Goal: Information Seeking & Learning: Learn about a topic

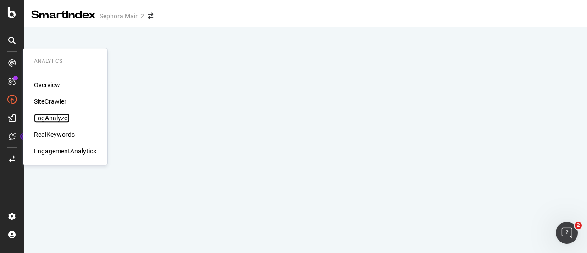
click at [64, 119] on div "LogAnalyzer" at bounding box center [52, 117] width 36 height 9
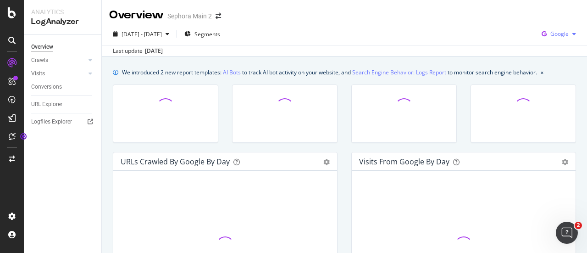
click at [565, 37] on div "Google" at bounding box center [559, 34] width 42 height 14
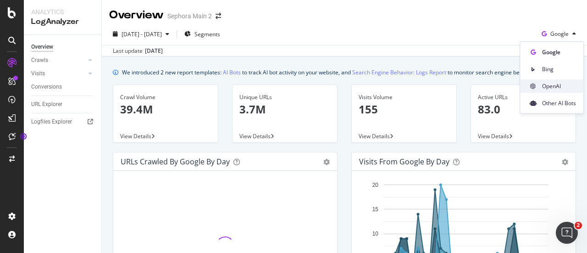
click at [554, 82] on span "OpenAI" at bounding box center [559, 86] width 34 height 8
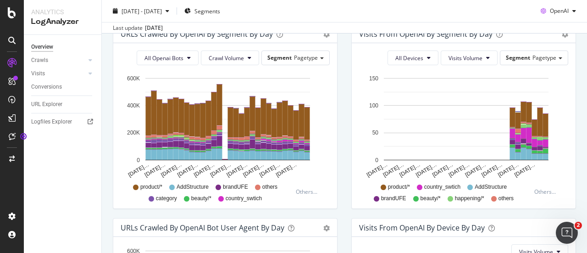
scroll to position [275, 0]
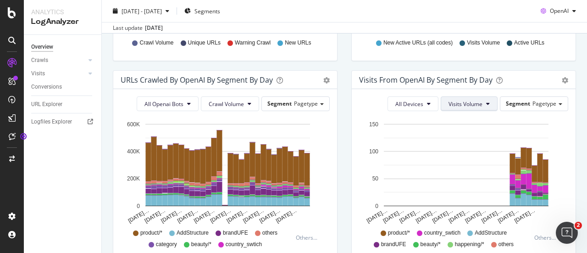
click at [458, 105] on span "Visits Volume" at bounding box center [466, 104] width 34 height 8
click at [534, 108] on div "Segment Pagetype" at bounding box center [533, 103] width 67 height 13
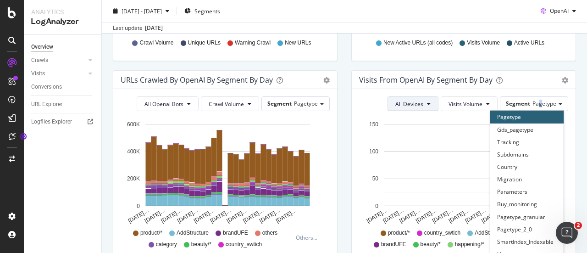
click at [419, 103] on button "All Devices" at bounding box center [413, 103] width 51 height 15
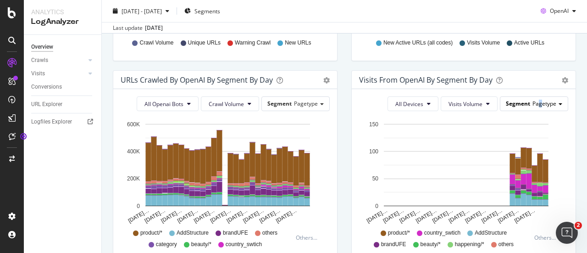
click at [545, 103] on span "Pagetype" at bounding box center [545, 104] width 24 height 8
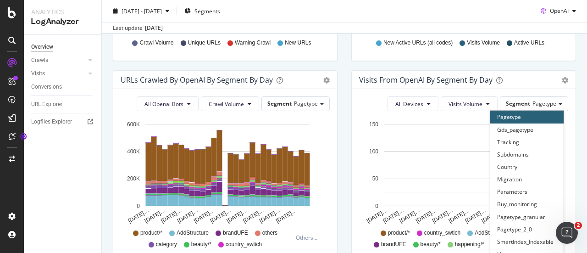
click at [566, 122] on div "All Devices Visits Volume Segment Pagetype Pagetype Gds_pagetype Tracking Subdo…" at bounding box center [464, 171] width 224 height 165
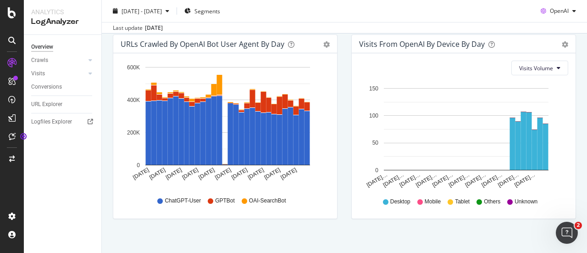
scroll to position [511, 0]
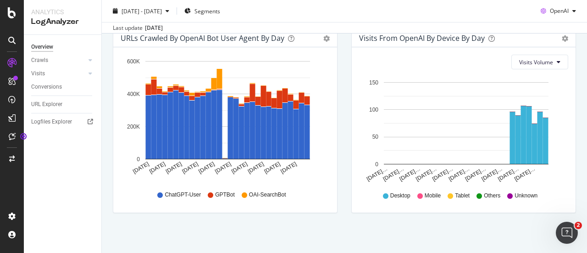
click at [324, 35] on icon "gear" at bounding box center [326, 38] width 6 height 6
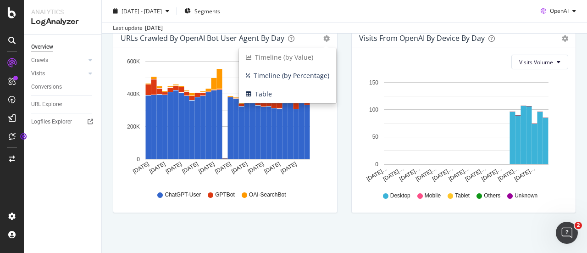
click at [344, 188] on div "Visits From OpenAI By Device By Day Timeline (by Value) Timeline (by Percentage…" at bounding box center [463, 125] width 239 height 194
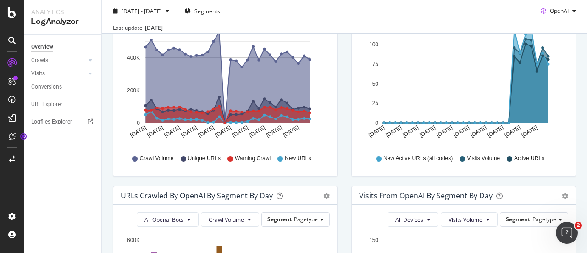
scroll to position [0, 0]
